Goal: Information Seeking & Learning: Learn about a topic

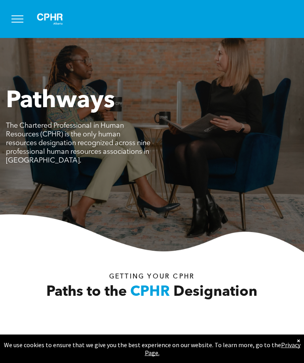
click at [17, 19] on span "menu" at bounding box center [17, 19] width 12 height 1
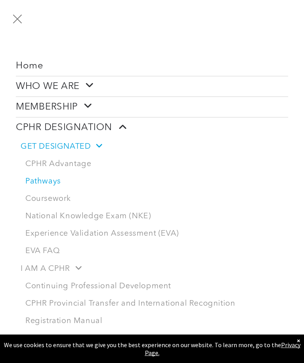
click at [32, 289] on link "Continuing Professional Development" at bounding box center [154, 286] width 267 height 17
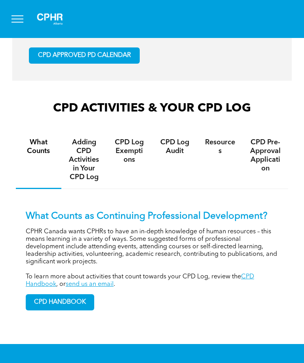
scroll to position [557, 0]
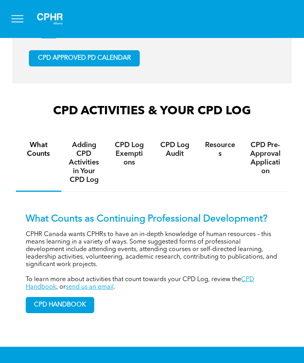
click at [49, 62] on span "CPD APPROVED PD CALENDAR" at bounding box center [84, 59] width 93 height 8
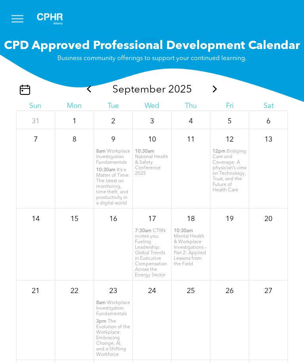
scroll to position [932, 0]
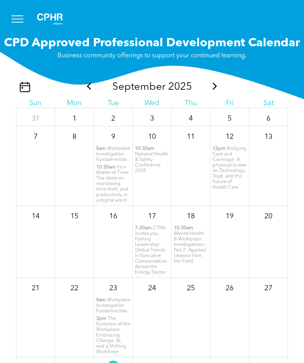
click at [217, 90] on icon at bounding box center [215, 86] width 10 height 7
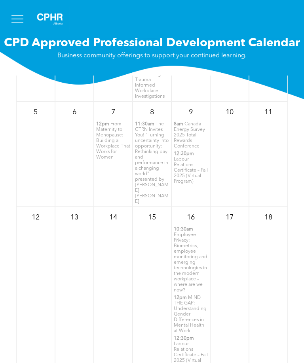
scroll to position [105, 0]
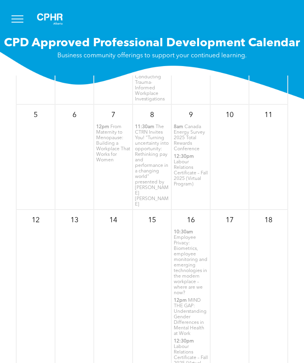
click at [191, 151] on span "Canada Energy Survey 2025 Total Rewards Conference" at bounding box center [189, 138] width 31 height 27
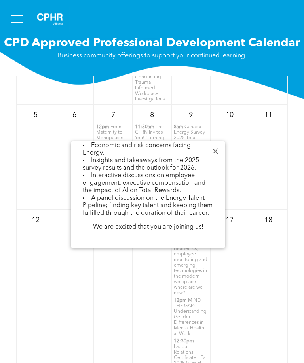
scroll to position [141, 0]
click at [218, 151] on div at bounding box center [215, 151] width 11 height 11
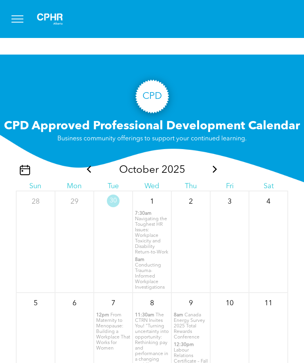
scroll to position [0, 0]
click at [217, 173] on icon at bounding box center [215, 169] width 10 height 7
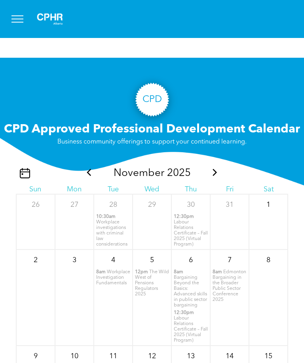
click at [216, 176] on icon at bounding box center [215, 172] width 10 height 7
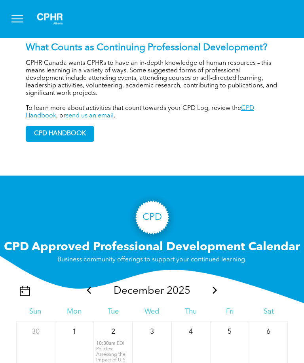
scroll to position [720, 0]
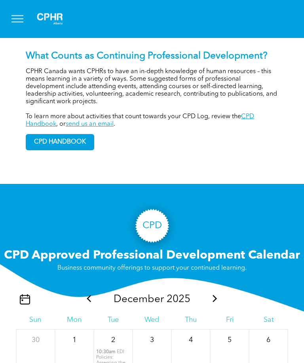
click at [51, 150] on span "CPD HANDBOOK" at bounding box center [60, 142] width 68 height 15
